Goal: Information Seeking & Learning: Learn about a topic

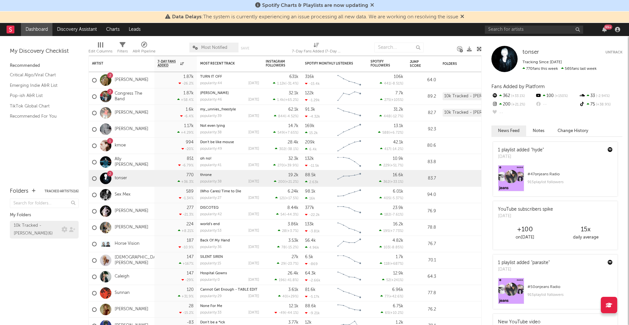
click at [45, 224] on div "10k Tracked - [PERSON_NAME] ( 6 )" at bounding box center [37, 230] width 46 height 16
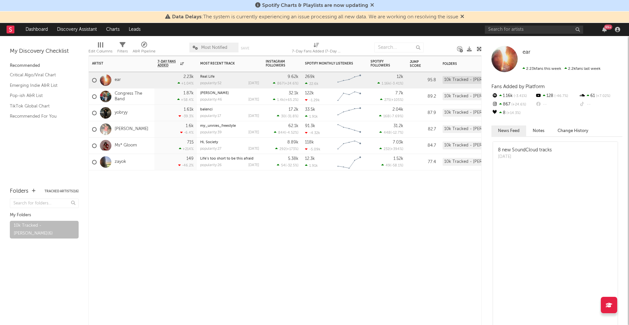
click at [138, 156] on div "zayok" at bounding box center [122, 162] width 66 height 16
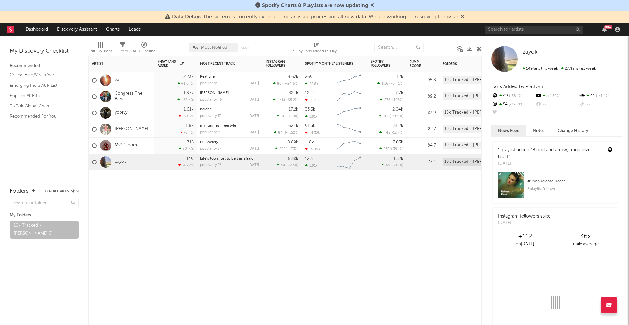
click at [132, 158] on div "zayok" at bounding box center [122, 162] width 66 height 16
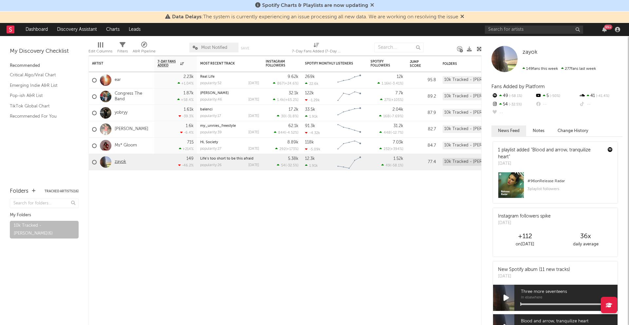
click at [122, 161] on link "zayok" at bounding box center [120, 162] width 11 height 6
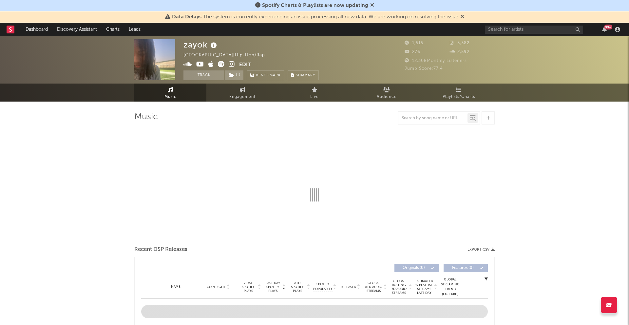
select select "6m"
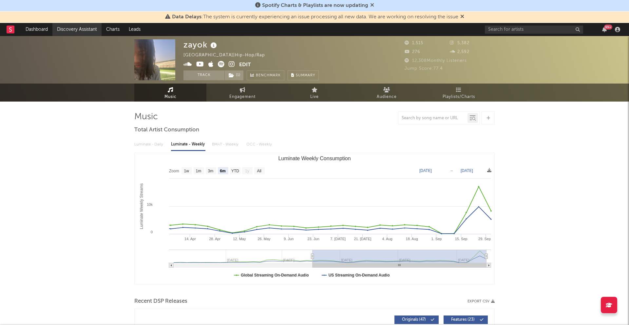
click at [86, 29] on link "Discovery Assistant" at bounding box center [76, 29] width 49 height 13
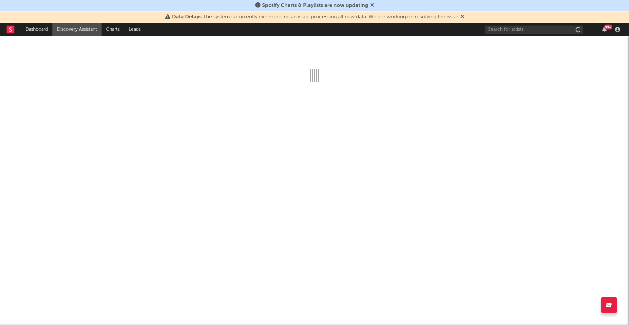
click at [86, 29] on link "Discovery Assistant" at bounding box center [76, 29] width 49 height 13
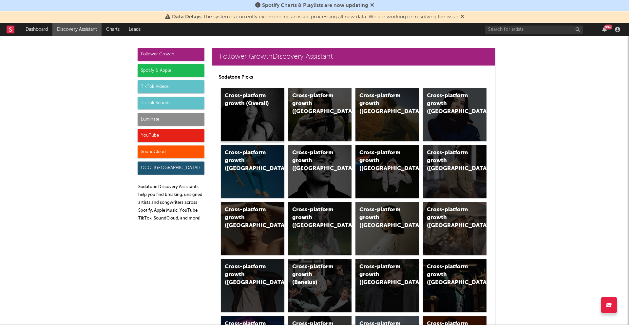
click at [263, 104] on div "Cross-platform growth (Overall)" at bounding box center [247, 100] width 45 height 16
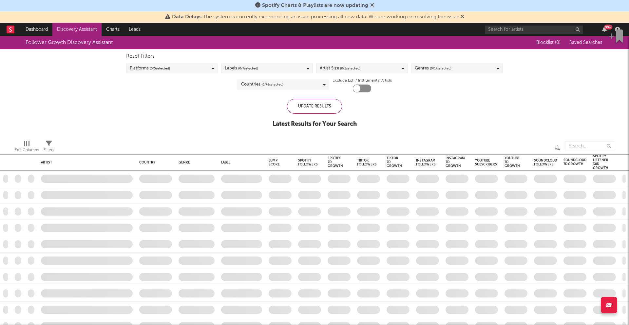
checkbox input "true"
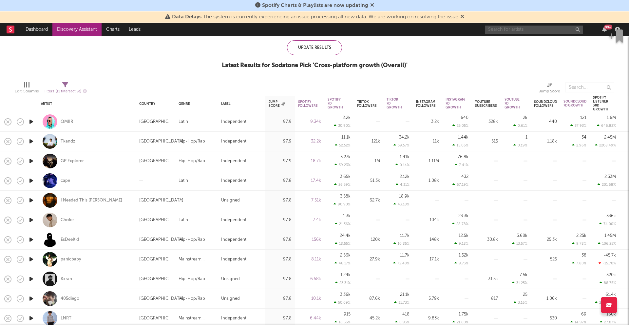
click at [510, 29] on input "text" at bounding box center [534, 30] width 98 height 8
click at [513, 33] on input "ley" at bounding box center [534, 30] width 98 height 8
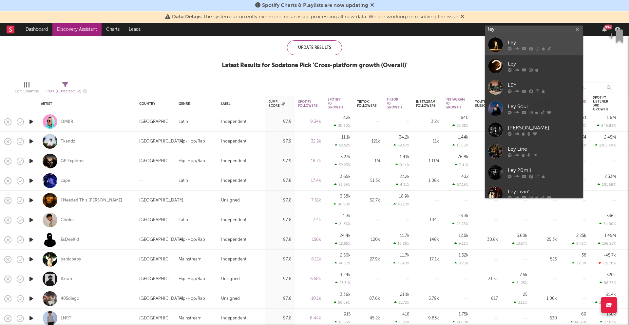
type input "ley"
click at [518, 48] on icon at bounding box center [517, 49] width 5 height 4
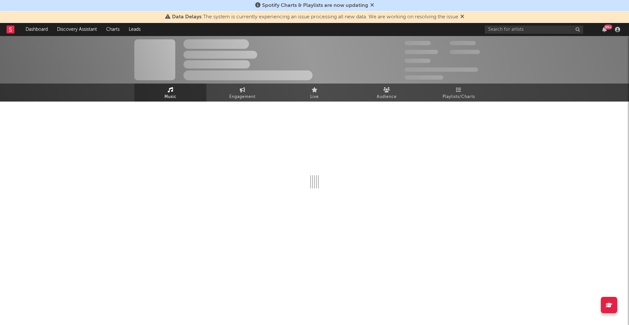
select select "1w"
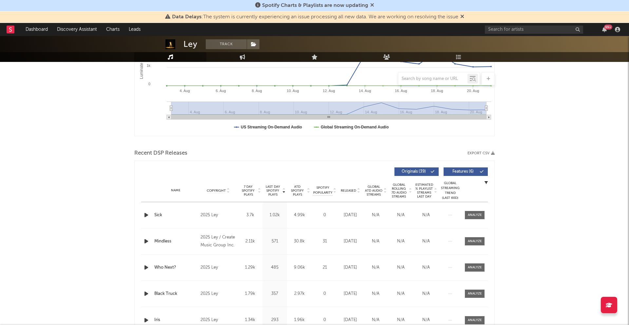
scroll to position [147, 0]
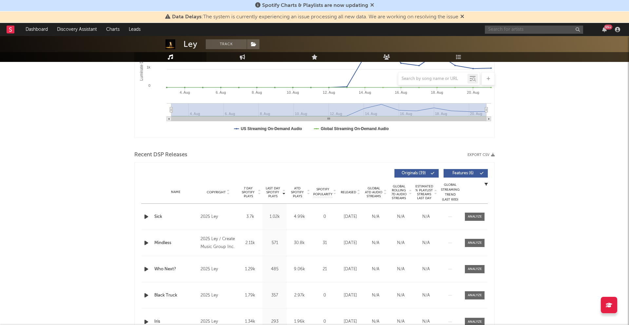
click at [509, 30] on input "text" at bounding box center [534, 30] width 98 height 8
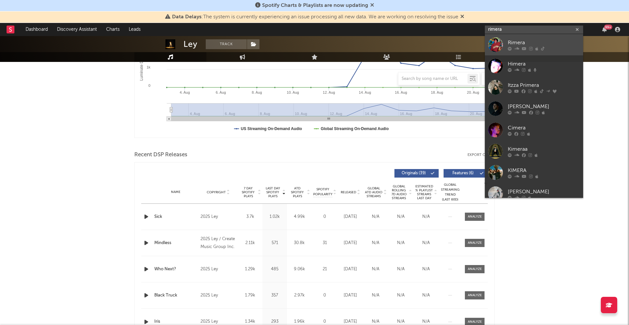
type input "rimera"
click at [544, 50] on div at bounding box center [544, 49] width 72 height 4
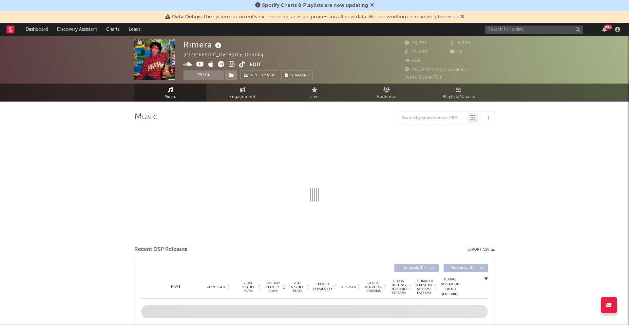
select select "6m"
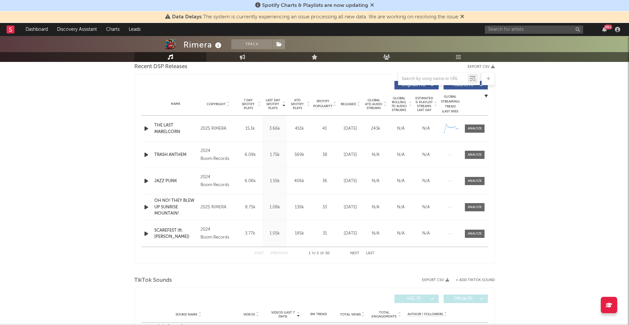
scroll to position [251, 0]
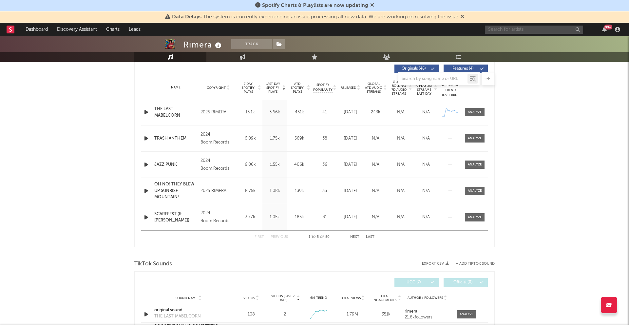
click at [503, 30] on input "text" at bounding box center [534, 30] width 98 height 8
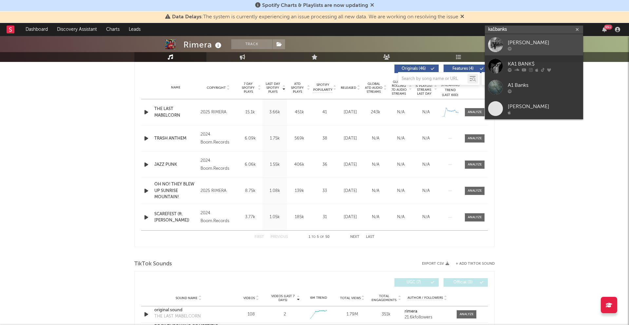
type input "ka1banks"
click at [517, 49] on div at bounding box center [544, 49] width 72 height 4
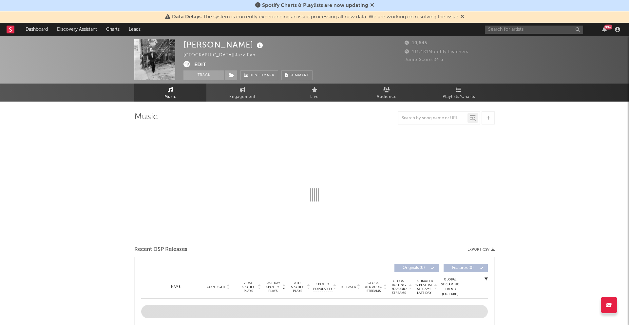
select select "6m"
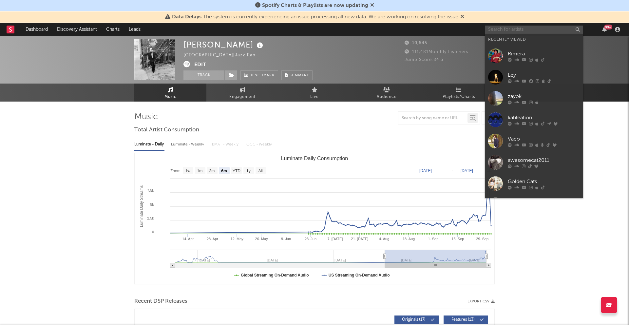
click at [522, 30] on input "text" at bounding box center [534, 30] width 98 height 8
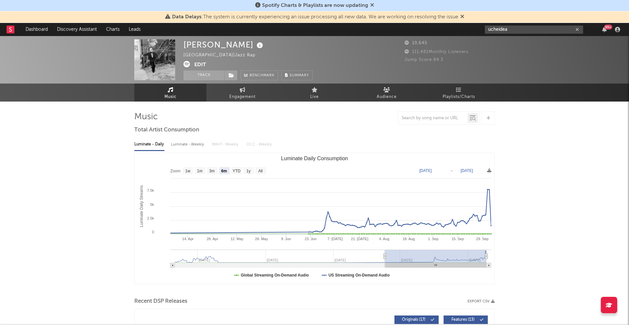
type input "\"
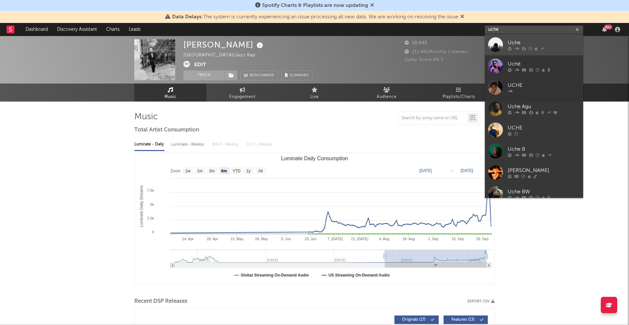
type input "uche"
click at [545, 43] on div "Uche" at bounding box center [544, 43] width 72 height 8
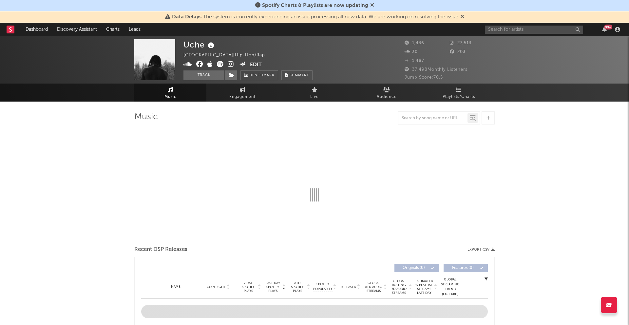
select select "1w"
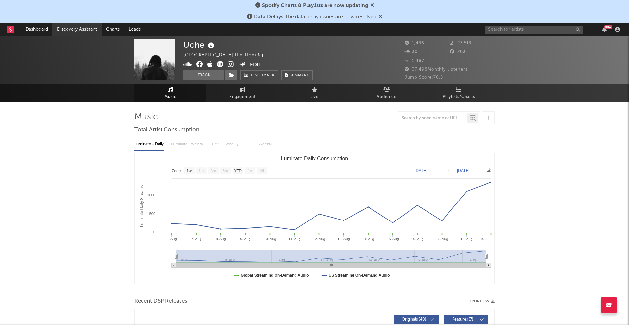
click at [82, 29] on link "Discovery Assistant" at bounding box center [76, 29] width 49 height 13
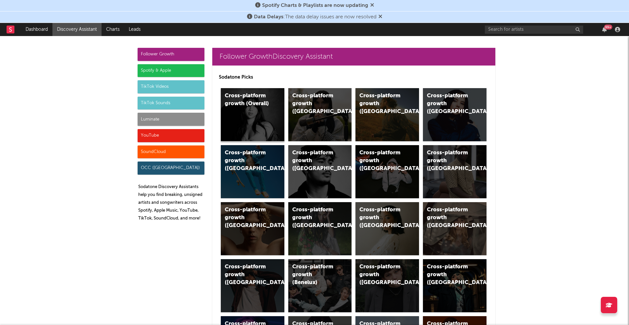
click at [267, 127] on div "Cross-platform growth (Overall)" at bounding box center [253, 114] width 64 height 53
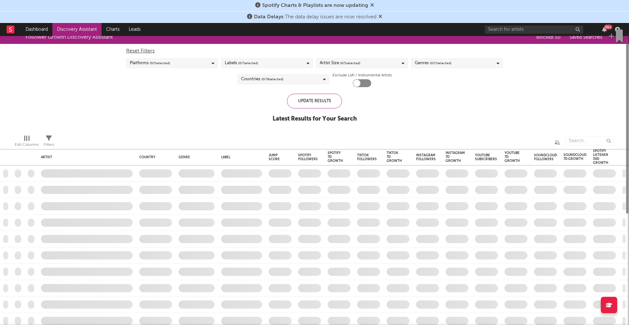
checkbox input "true"
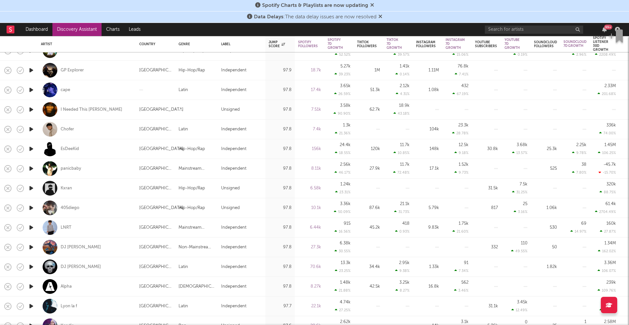
click at [32, 170] on icon "button" at bounding box center [31, 169] width 7 height 8
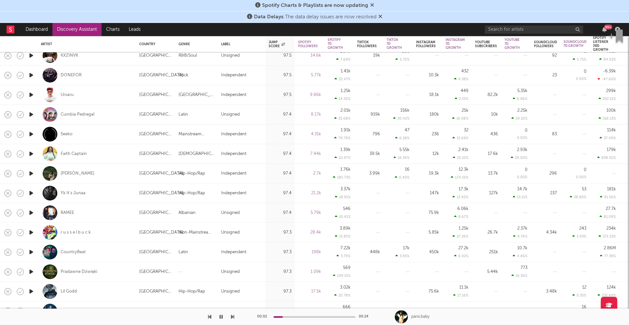
click at [35, 191] on div at bounding box center [31, 194] width 13 height 20
select select "1w"
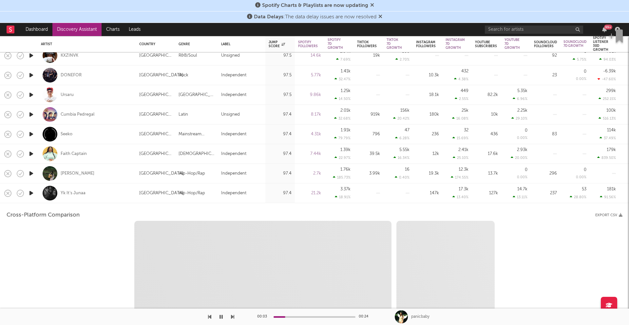
select select "1w"
click at [98, 189] on div "Yk It’s Junaa" at bounding box center [87, 193] width 92 height 19
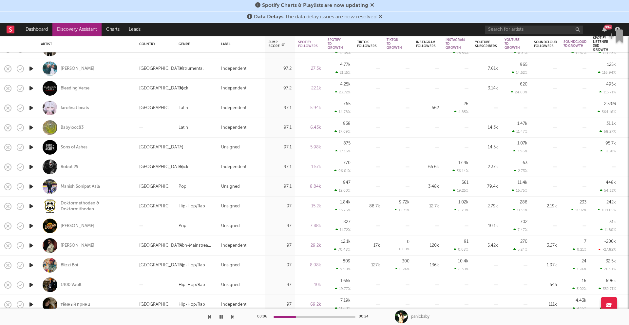
click at [37, 227] on div "OM. HIMAWAN Indonesia Indonesian Independent 97.3 9.74k 666 7.34 % 180 16 9.76 …" at bounding box center [314, 297] width 629 height 2200
click at [34, 241] on div at bounding box center [31, 246] width 13 height 20
select select "1w"
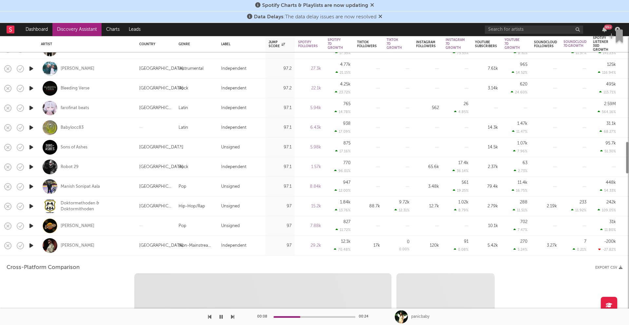
click at [32, 245] on icon "button" at bounding box center [31, 246] width 7 height 8
click at [116, 243] on div "[PERSON_NAME]" at bounding box center [87, 245] width 92 height 19
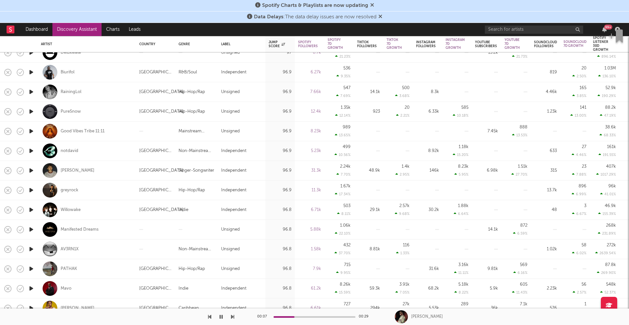
click at [30, 88] on icon "button" at bounding box center [31, 92] width 7 height 8
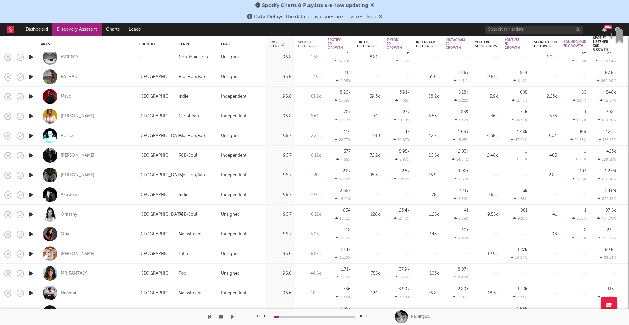
click at [34, 173] on icon "button" at bounding box center [31, 175] width 7 height 8
click at [33, 156] on icon "button" at bounding box center [31, 155] width 7 height 8
click at [32, 134] on icon "button" at bounding box center [31, 136] width 7 height 8
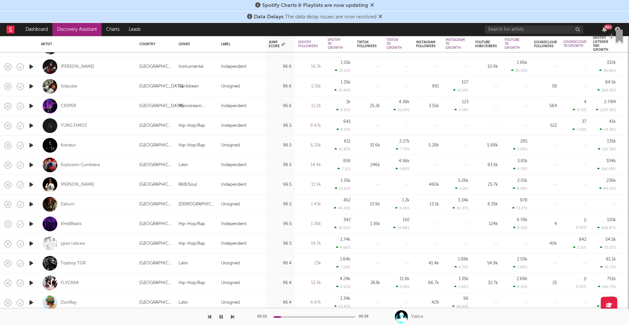
click at [33, 198] on div at bounding box center [31, 205] width 13 height 20
select select "1w"
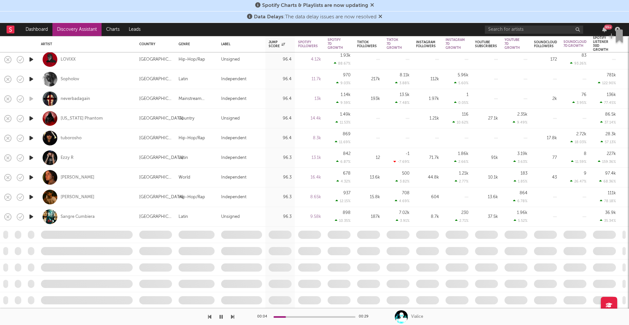
select select "1w"
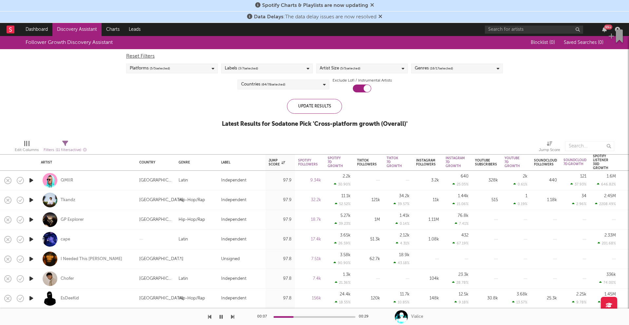
click at [271, 85] on span "( 64 / 78 selected)" at bounding box center [274, 85] width 24 height 8
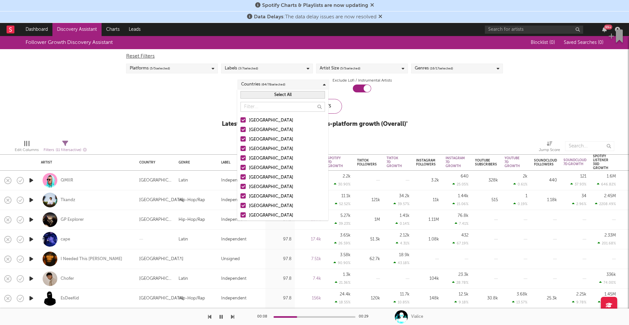
click at [278, 94] on button "Select All" at bounding box center [283, 95] width 85 height 8
click at [259, 122] on div "[GEOGRAPHIC_DATA]" at bounding box center [287, 121] width 76 height 8
click at [241, 122] on input "[GEOGRAPHIC_DATA]" at bounding box center [241, 121] width 0 height 8
click at [283, 90] on div "Select All" at bounding box center [282, 94] width 91 height 11
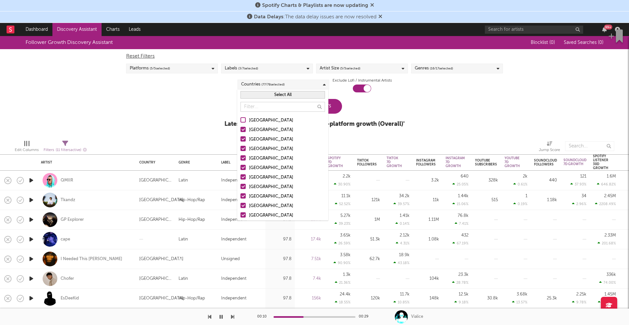
click at [282, 95] on button "Select All" at bounding box center [283, 95] width 85 height 8
click at [288, 95] on button "Deselect All" at bounding box center [283, 95] width 85 height 8
click at [264, 122] on div "[GEOGRAPHIC_DATA]" at bounding box center [287, 121] width 76 height 8
click at [241, 122] on input "[GEOGRAPHIC_DATA]" at bounding box center [241, 121] width 0 height 8
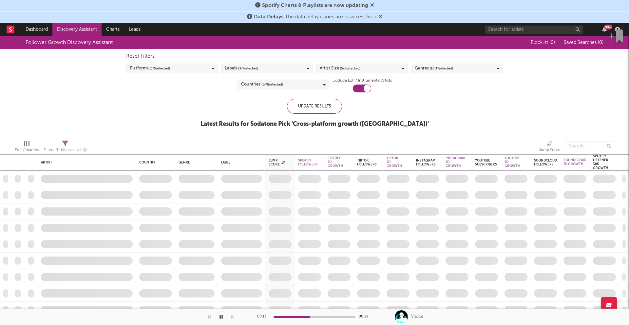
click at [356, 113] on div "Update Results Latest Results for Sodatone Pick ' Cross-platform growth ([GEOGR…" at bounding box center [315, 117] width 228 height 36
click at [332, 110] on div "Update Results" at bounding box center [314, 106] width 55 height 15
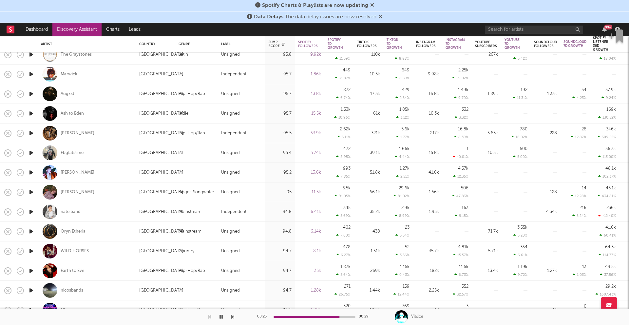
click at [29, 189] on icon "button" at bounding box center [31, 192] width 7 height 8
click at [29, 172] on icon "button" at bounding box center [31, 172] width 7 height 8
click at [31, 213] on icon "button" at bounding box center [31, 212] width 7 height 8
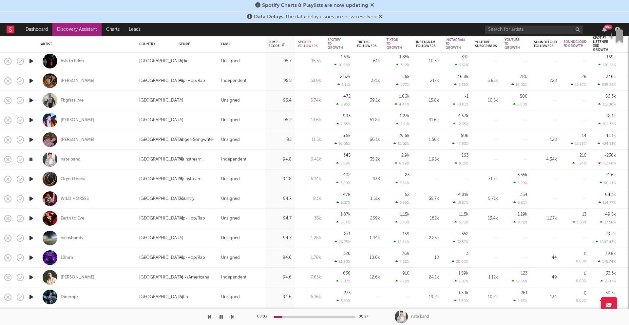
click at [30, 178] on icon "button" at bounding box center [31, 179] width 7 height 8
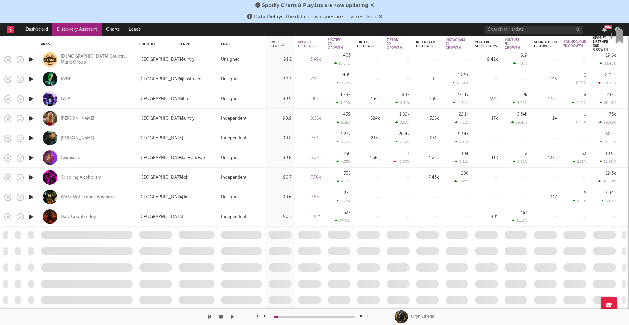
click at [32, 140] on icon "button" at bounding box center [31, 138] width 7 height 8
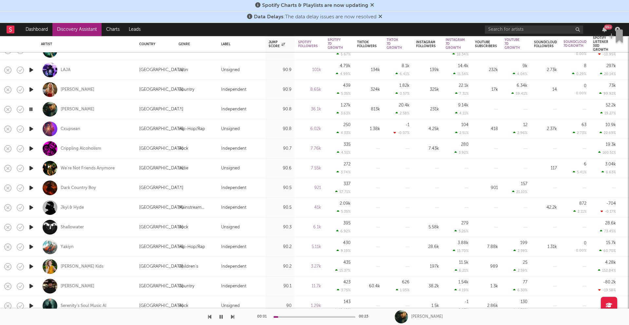
click at [30, 222] on div at bounding box center [31, 228] width 13 height 20
select select "1w"
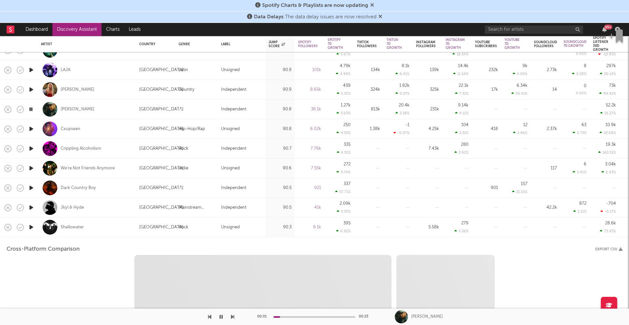
click at [32, 228] on icon "button" at bounding box center [31, 227] width 7 height 8
select select "1w"
click at [106, 230] on div "Shallowater" at bounding box center [87, 227] width 92 height 19
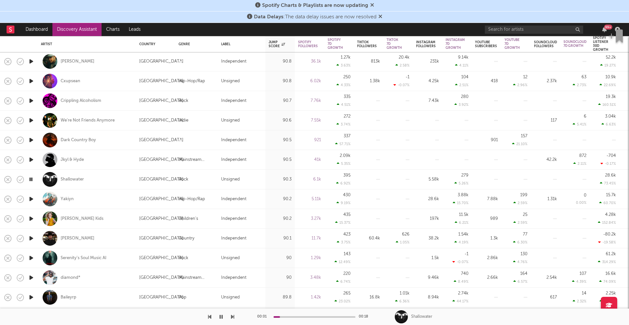
click at [30, 197] on icon "button" at bounding box center [31, 199] width 7 height 8
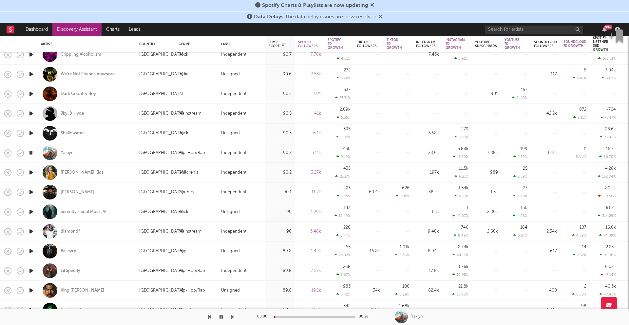
click at [32, 226] on div at bounding box center [31, 232] width 13 height 20
select select "1w"
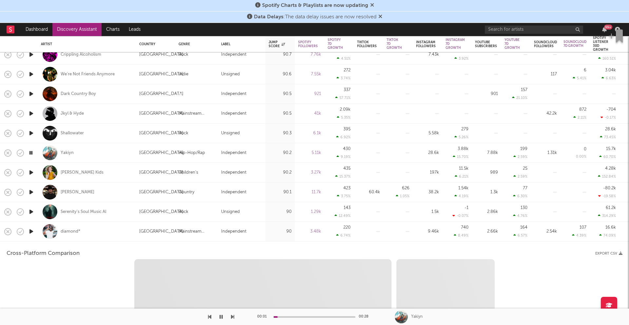
select select "1w"
click at [125, 235] on div "diamond*" at bounding box center [87, 231] width 92 height 19
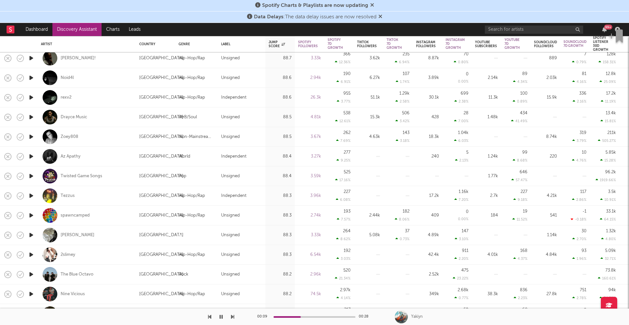
click at [32, 236] on icon "button" at bounding box center [31, 235] width 7 height 8
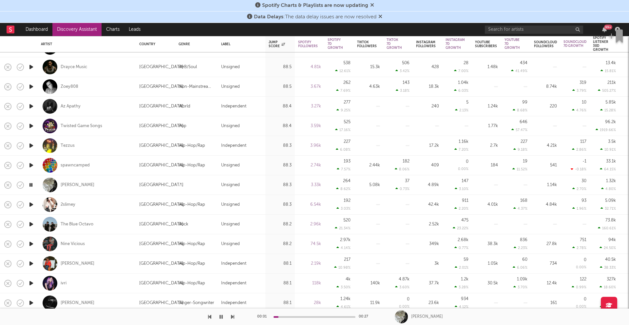
click at [32, 243] on icon "button" at bounding box center [31, 244] width 7 height 8
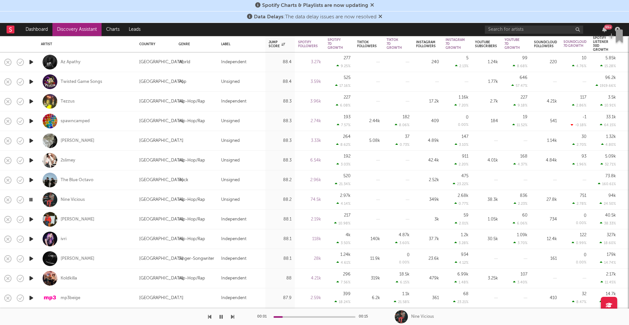
click at [32, 240] on icon "button" at bounding box center [31, 239] width 7 height 8
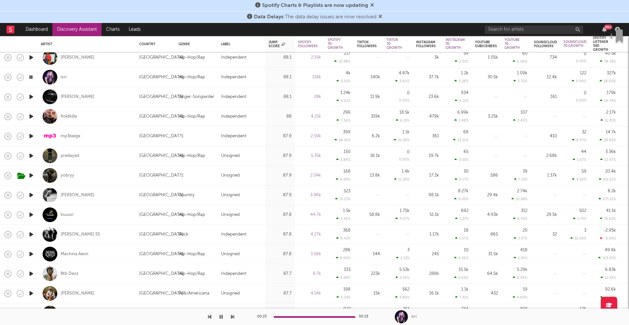
click at [29, 194] on icon "button" at bounding box center [31, 195] width 7 height 8
click at [33, 180] on div at bounding box center [31, 176] width 13 height 20
select select "1w"
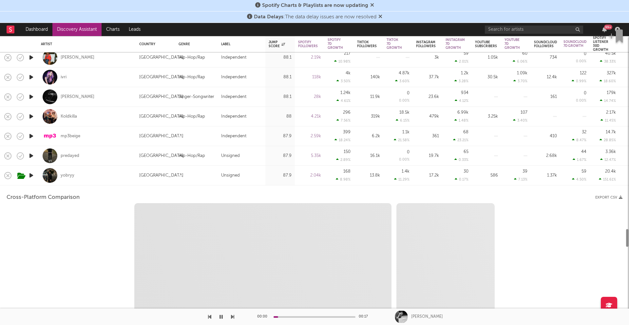
select select "1w"
click at [32, 174] on icon "button" at bounding box center [31, 175] width 7 height 8
click at [109, 179] on div "yobryy" at bounding box center [87, 175] width 92 height 19
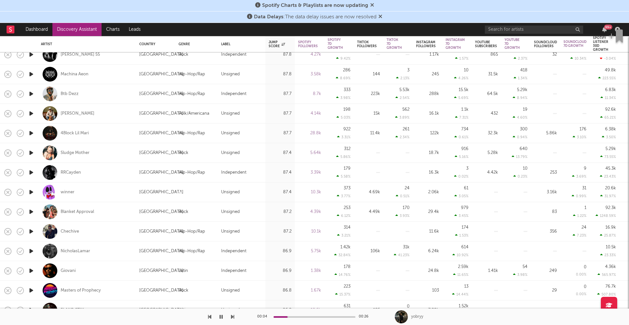
click at [31, 233] on icon "button" at bounding box center [31, 231] width 7 height 8
click at [28, 169] on icon "button" at bounding box center [31, 172] width 7 height 8
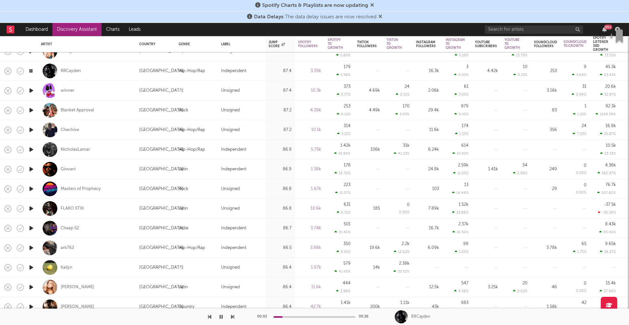
click at [33, 246] on icon "button" at bounding box center [31, 248] width 7 height 8
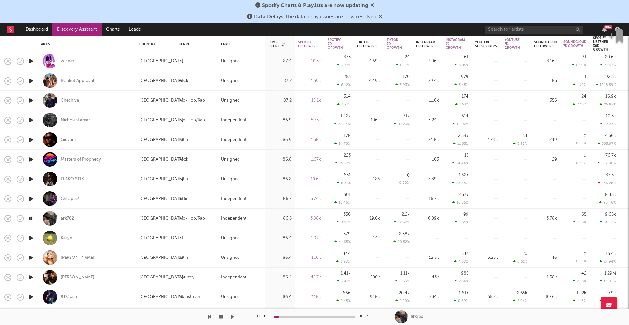
click at [33, 239] on icon "button" at bounding box center [31, 238] width 7 height 8
click at [319, 317] on div at bounding box center [315, 317] width 82 height 2
click at [32, 262] on icon "button" at bounding box center [31, 258] width 7 height 8
click at [30, 277] on icon "button" at bounding box center [31, 277] width 7 height 8
click at [31, 294] on icon "button" at bounding box center [31, 297] width 7 height 8
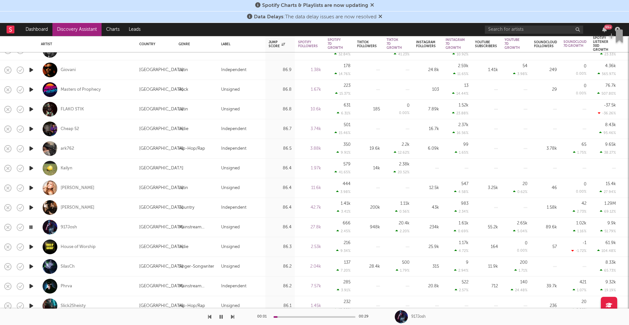
click at [31, 245] on icon "button" at bounding box center [31, 247] width 7 height 8
click at [29, 267] on icon "button" at bounding box center [31, 267] width 7 height 8
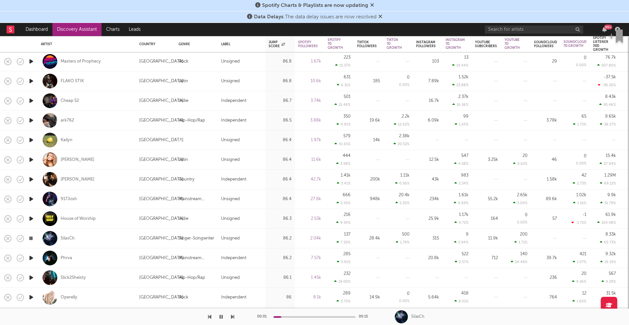
click at [31, 258] on icon "button" at bounding box center [31, 258] width 7 height 8
click at [31, 276] on icon "button" at bounding box center [31, 278] width 7 height 8
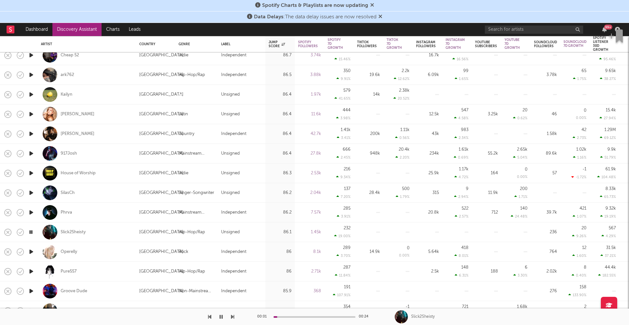
click at [31, 254] on icon "button" at bounding box center [31, 252] width 7 height 8
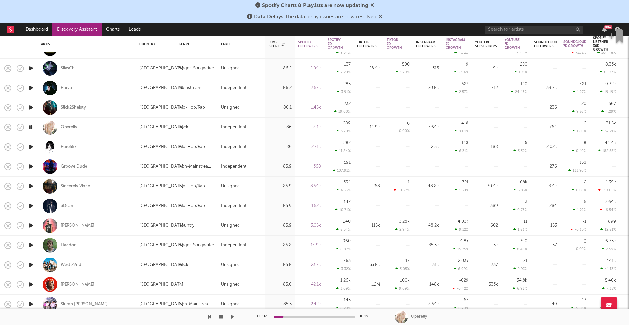
click at [31, 148] on icon "button" at bounding box center [31, 147] width 7 height 8
click at [30, 164] on icon "button" at bounding box center [31, 167] width 7 height 8
click at [30, 186] on icon "button" at bounding box center [31, 186] width 7 height 8
click at [32, 205] on icon "button" at bounding box center [31, 206] width 7 height 8
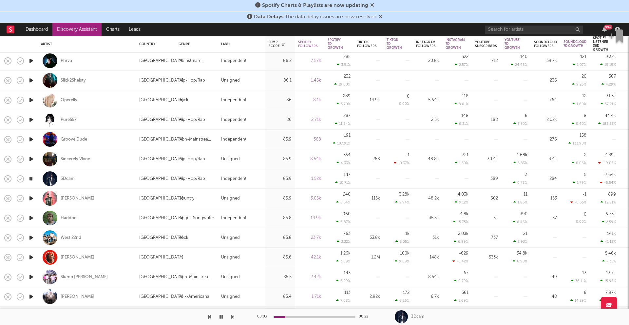
click at [31, 198] on icon "button" at bounding box center [31, 198] width 7 height 8
click at [29, 220] on icon "button" at bounding box center [31, 218] width 7 height 8
click at [33, 238] on icon "button" at bounding box center [31, 238] width 7 height 8
click at [32, 255] on icon "button" at bounding box center [31, 257] width 7 height 8
click at [34, 277] on icon "button" at bounding box center [31, 277] width 7 height 8
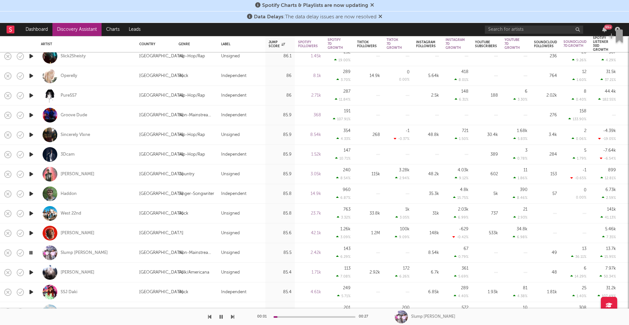
click at [32, 271] on icon "button" at bounding box center [31, 272] width 7 height 8
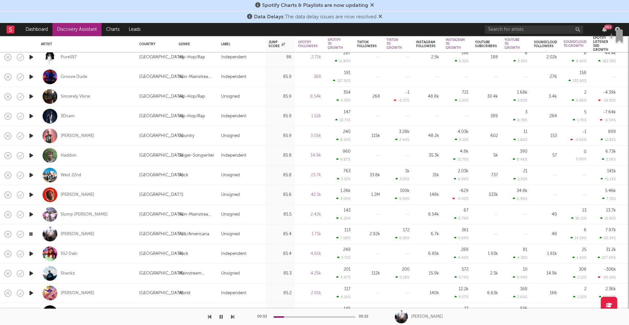
click at [30, 255] on icon "button" at bounding box center [31, 254] width 7 height 8
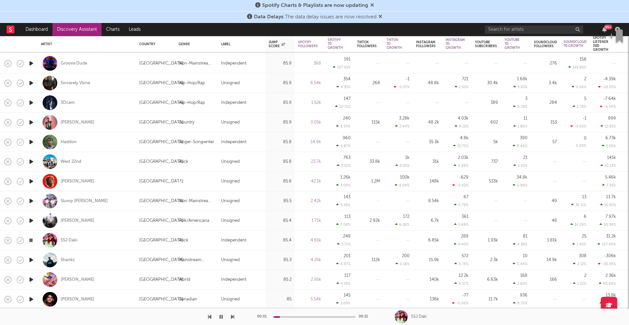
click at [32, 259] on icon "button" at bounding box center [31, 260] width 7 height 8
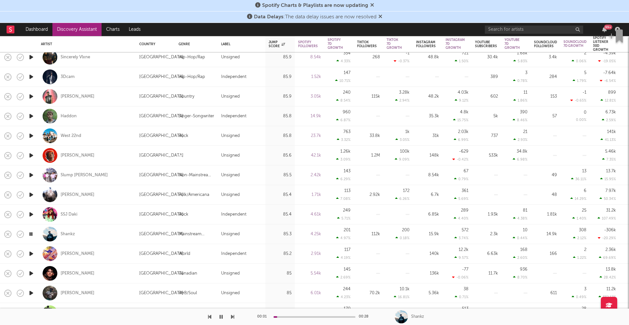
click at [82, 235] on div "Shankz" at bounding box center [87, 234] width 92 height 19
select select "1w"
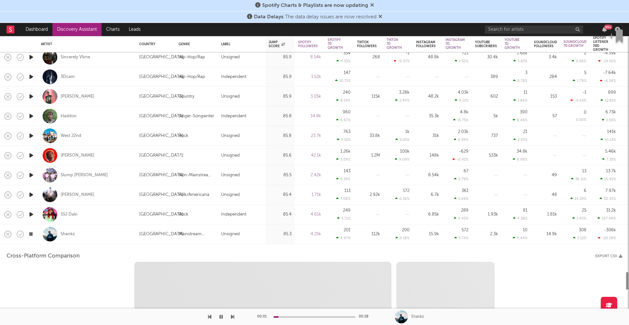
select select "1w"
click at [89, 237] on div "Shankz" at bounding box center [87, 234] width 92 height 19
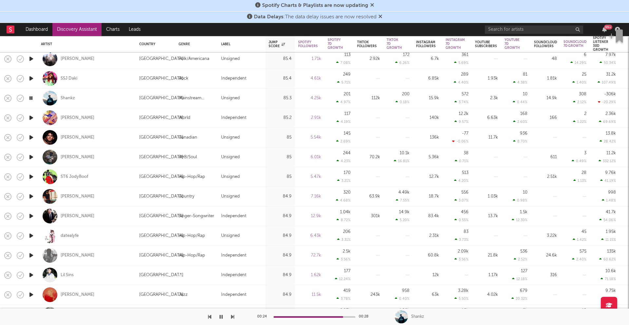
click at [34, 256] on icon "button" at bounding box center [31, 255] width 7 height 8
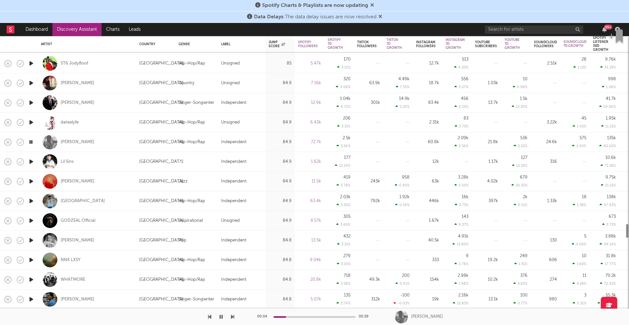
click at [31, 281] on icon "button" at bounding box center [31, 280] width 7 height 8
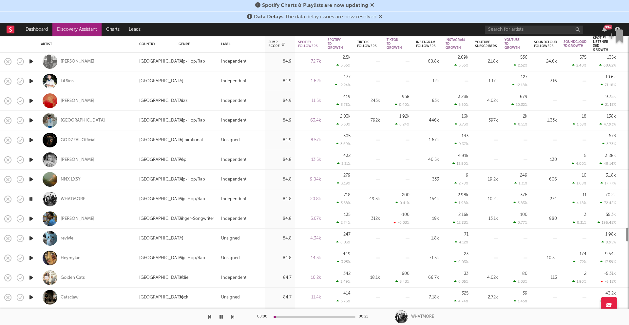
click at [34, 243] on div at bounding box center [31, 239] width 13 height 20
select select "1w"
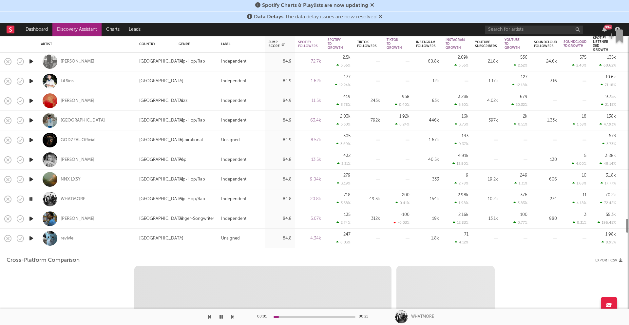
click at [34, 239] on icon "button" at bounding box center [31, 238] width 7 height 8
select select "6m"
click at [88, 239] on div "revivle" at bounding box center [87, 238] width 92 height 19
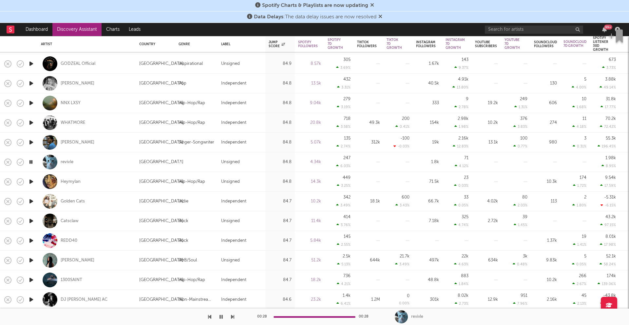
click at [30, 223] on icon "button" at bounding box center [31, 221] width 7 height 8
click at [29, 241] on icon "button" at bounding box center [31, 241] width 7 height 8
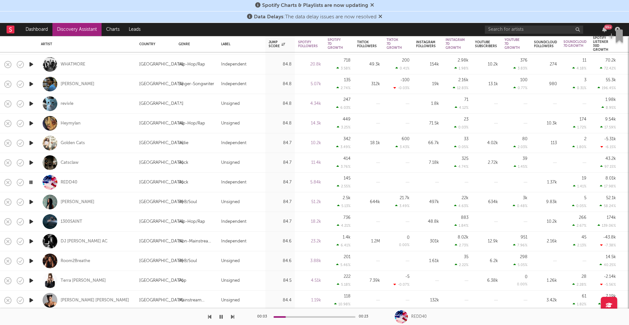
click at [33, 203] on icon "button" at bounding box center [31, 202] width 7 height 8
click at [32, 220] on icon "button" at bounding box center [31, 222] width 7 height 8
click at [31, 239] on icon "button" at bounding box center [31, 241] width 7 height 8
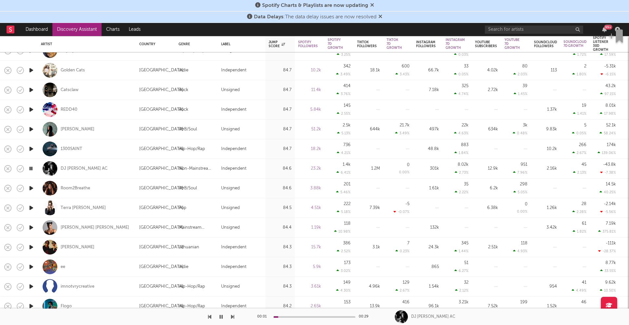
click at [35, 192] on div at bounding box center [31, 189] width 13 height 20
select select "1w"
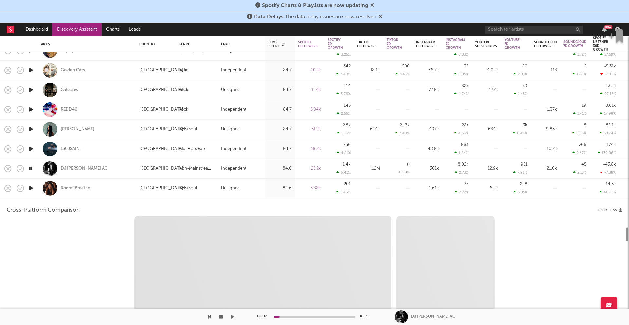
select select "6m"
click at [113, 193] on div "Room2Breathe" at bounding box center [87, 188] width 92 height 19
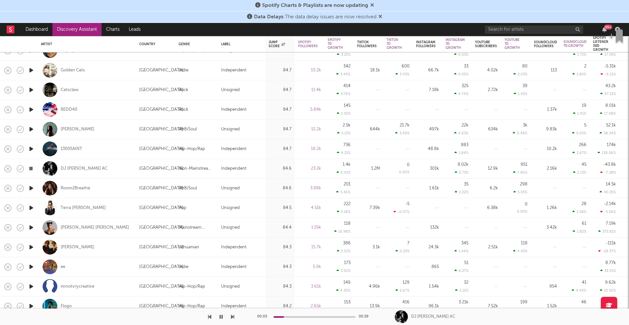
click at [30, 264] on icon "button" at bounding box center [31, 267] width 7 height 8
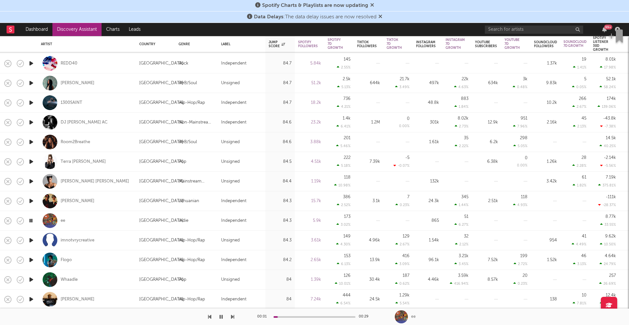
click at [34, 240] on icon "button" at bounding box center [31, 240] width 7 height 8
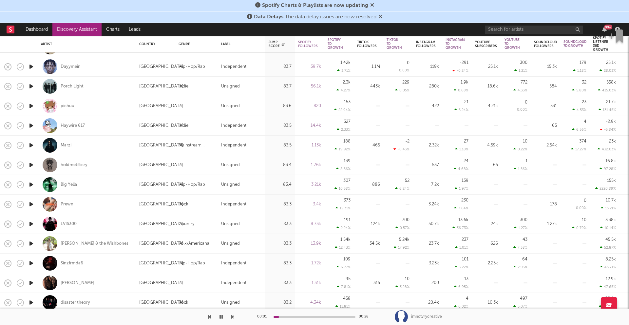
click at [33, 208] on icon "button" at bounding box center [31, 204] width 7 height 8
click at [33, 165] on icon "button" at bounding box center [31, 165] width 7 height 8
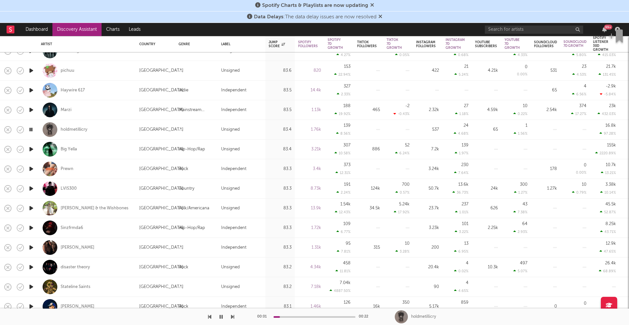
click at [33, 228] on icon "button" at bounding box center [31, 228] width 7 height 8
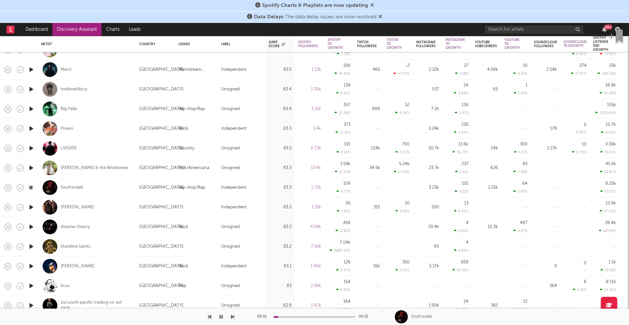
click at [40, 207] on div "[PERSON_NAME]" at bounding box center [87, 208] width 98 height 20
select select "1w"
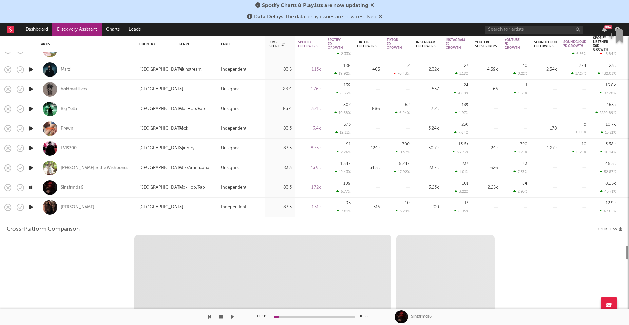
select select "1w"
select select "1m"
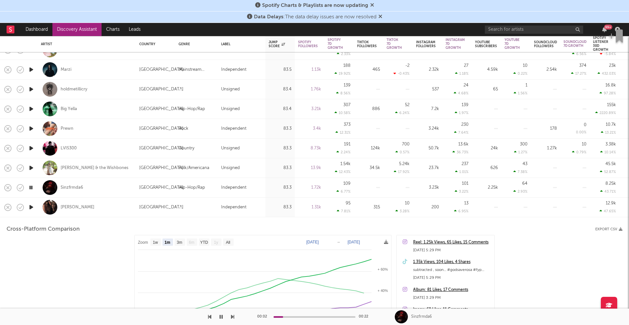
click at [33, 207] on icon "button" at bounding box center [31, 207] width 7 height 8
click at [88, 207] on div "[PERSON_NAME]" at bounding box center [87, 207] width 92 height 19
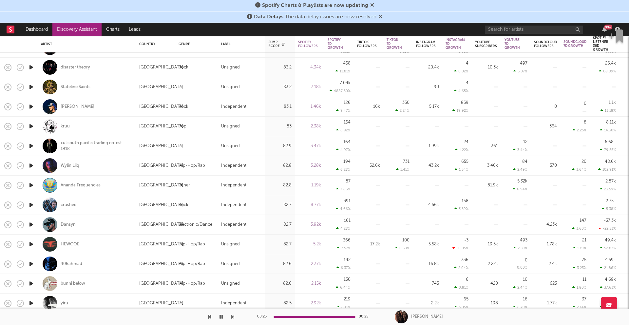
click at [33, 206] on icon "button" at bounding box center [31, 205] width 7 height 8
click at [32, 224] on icon "button" at bounding box center [31, 225] width 7 height 8
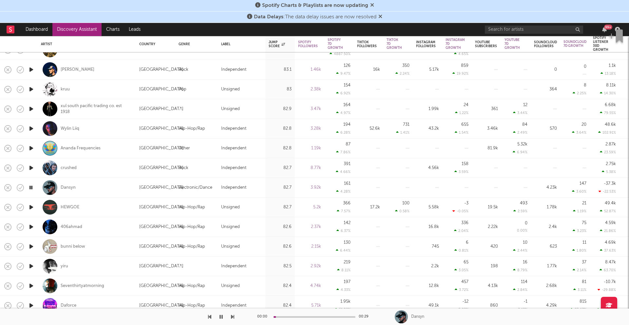
click at [32, 230] on icon "button" at bounding box center [31, 227] width 7 height 8
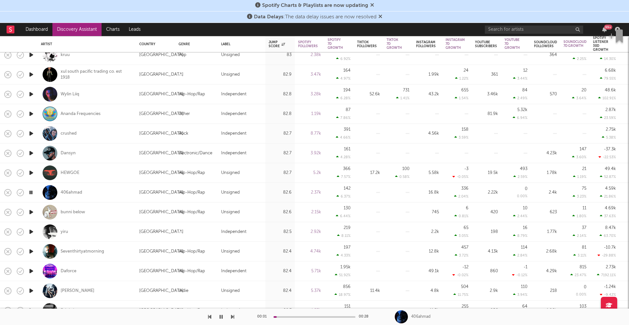
click at [36, 212] on div at bounding box center [31, 213] width 13 height 20
select select "1w"
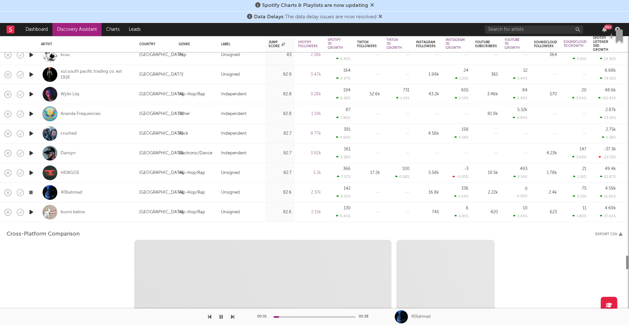
click at [35, 208] on div at bounding box center [31, 213] width 13 height 20
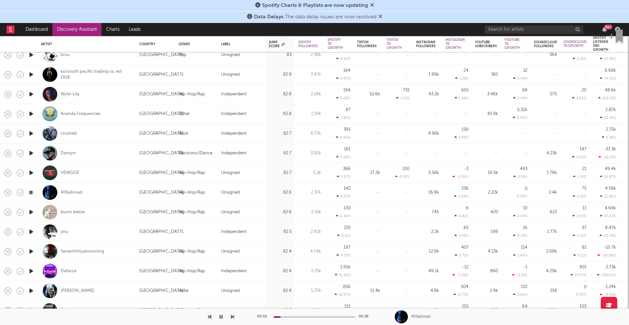
click at [32, 213] on icon "button" at bounding box center [31, 212] width 7 height 8
click at [29, 232] on icon "button" at bounding box center [31, 232] width 7 height 8
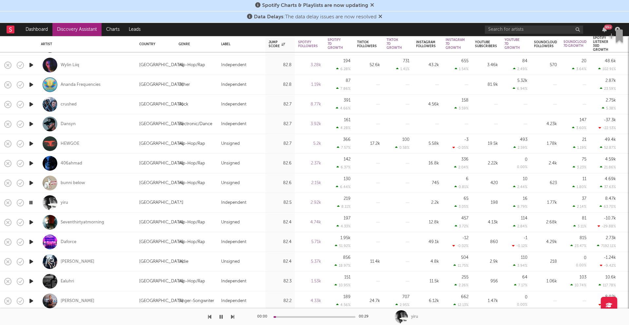
click at [33, 222] on icon "button" at bounding box center [31, 222] width 7 height 8
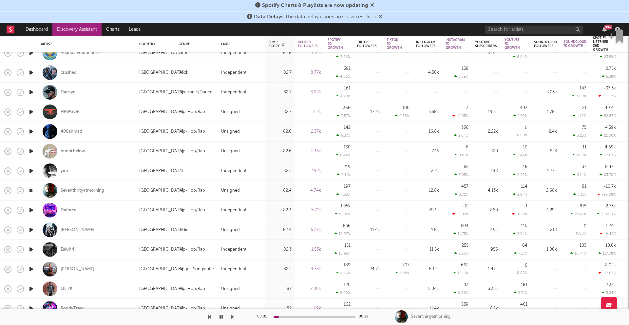
click at [33, 209] on icon "button" at bounding box center [31, 210] width 7 height 8
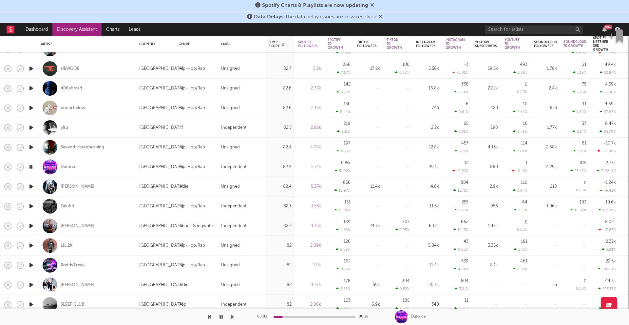
click at [30, 245] on icon "button" at bounding box center [31, 246] width 7 height 8
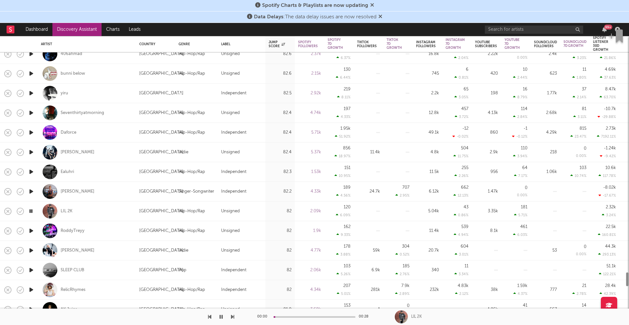
click at [29, 252] on icon "button" at bounding box center [31, 250] width 7 height 8
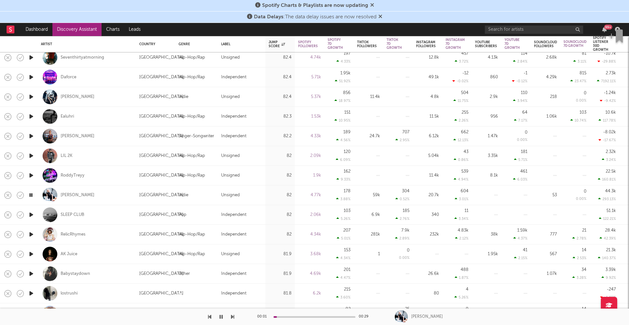
click at [33, 238] on icon "button" at bounding box center [31, 234] width 7 height 8
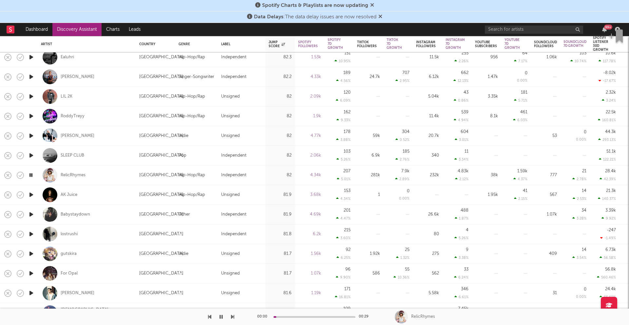
click at [33, 235] on icon "button" at bounding box center [31, 234] width 7 height 8
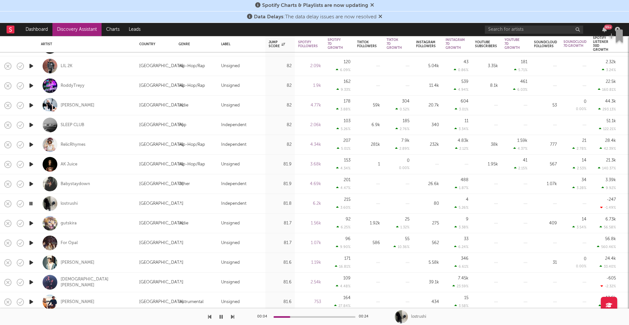
click at [33, 220] on icon "button" at bounding box center [31, 223] width 7 height 8
